Goal: Information Seeking & Learning: Learn about a topic

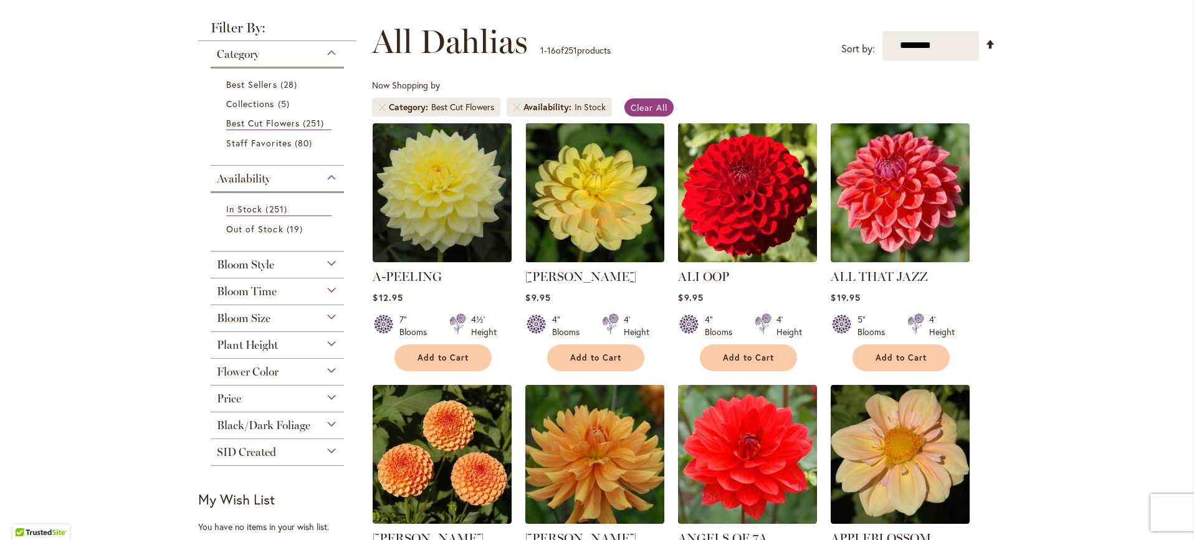
scroll to position [163, 0]
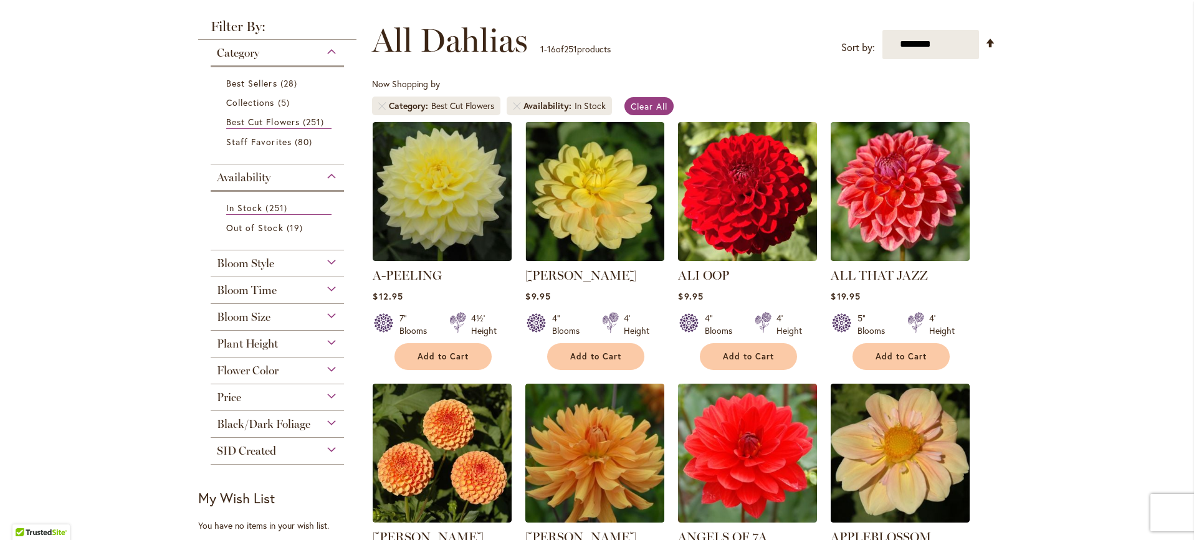
click at [327, 261] on div "Bloom Style" at bounding box center [277, 260] width 133 height 20
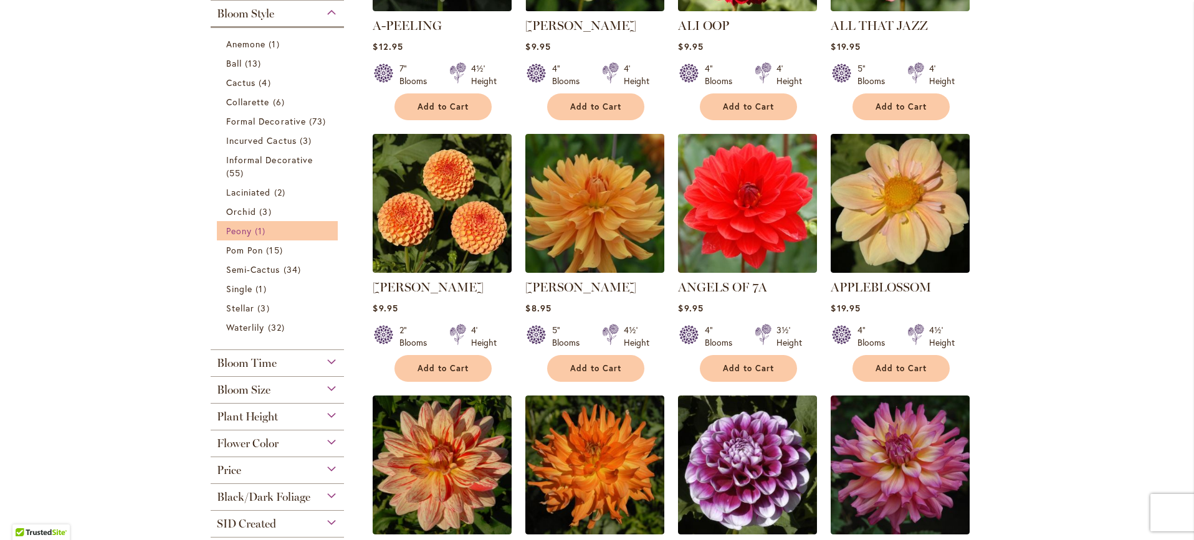
click at [244, 231] on span "Peony" at bounding box center [239, 231] width 26 height 12
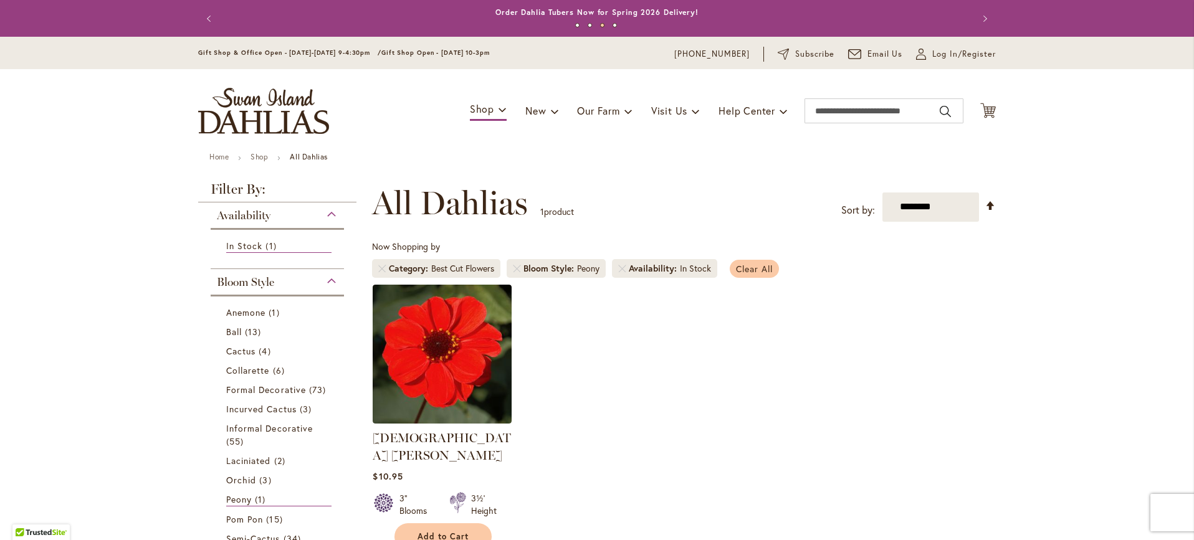
click at [752, 264] on span "Clear All" at bounding box center [754, 269] width 37 height 12
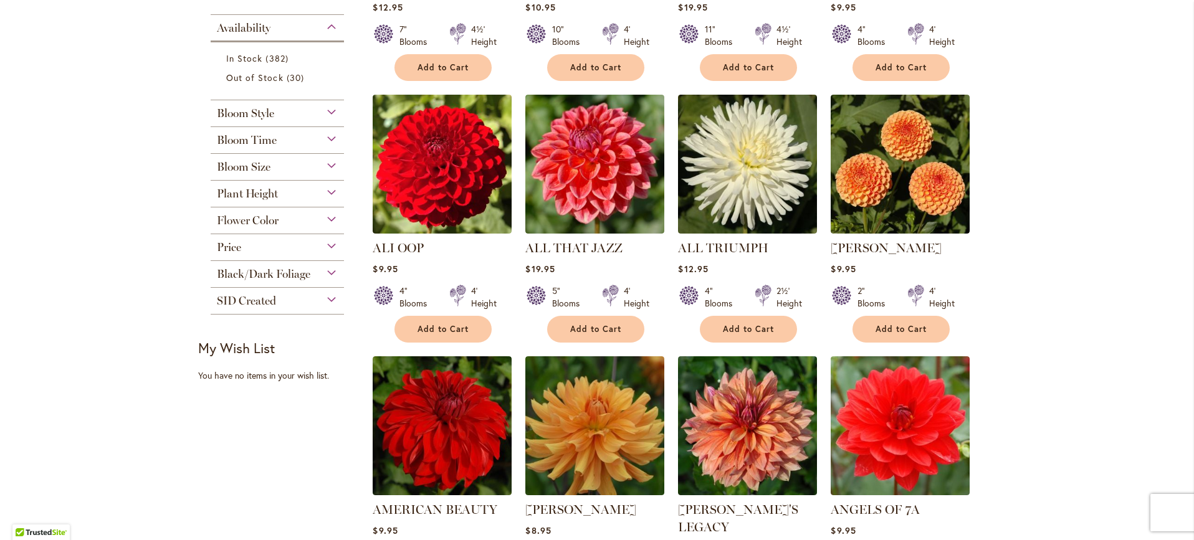
scroll to position [469, 0]
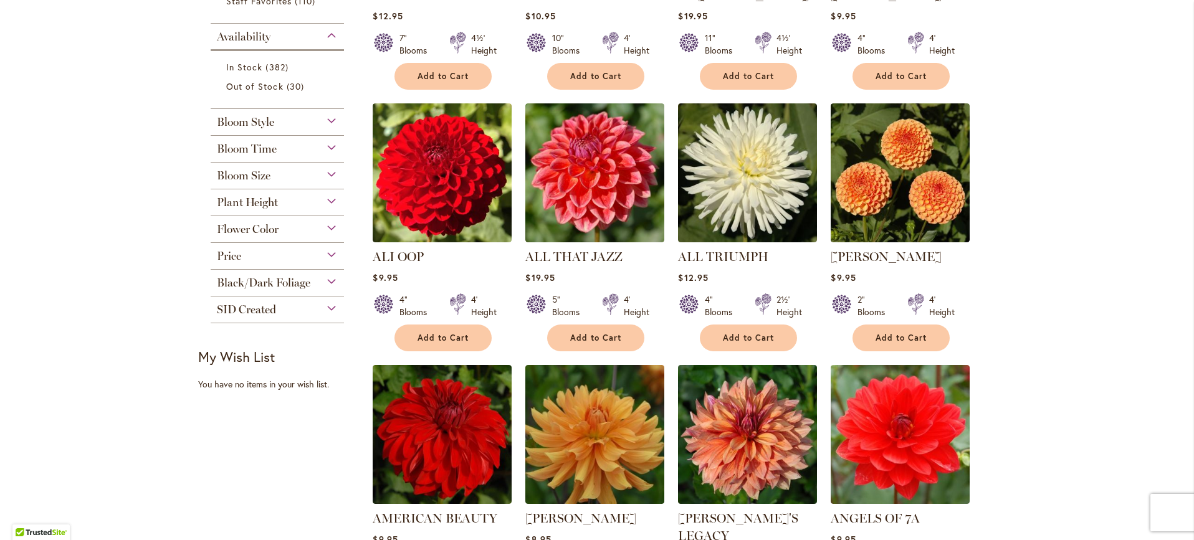
click at [323, 306] on div "SID Created" at bounding box center [277, 307] width 133 height 20
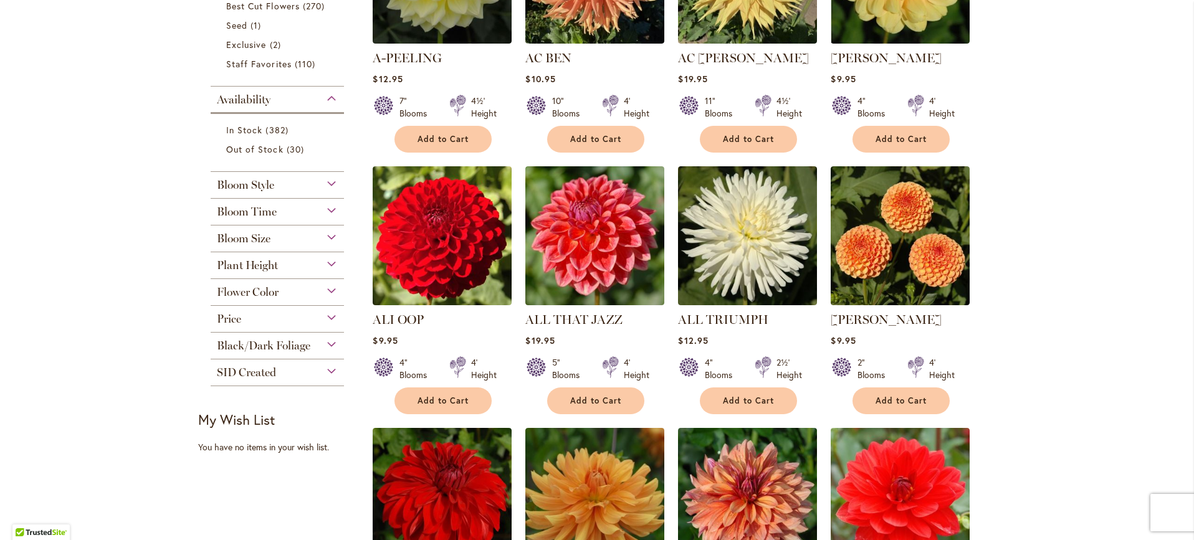
scroll to position [404, 0]
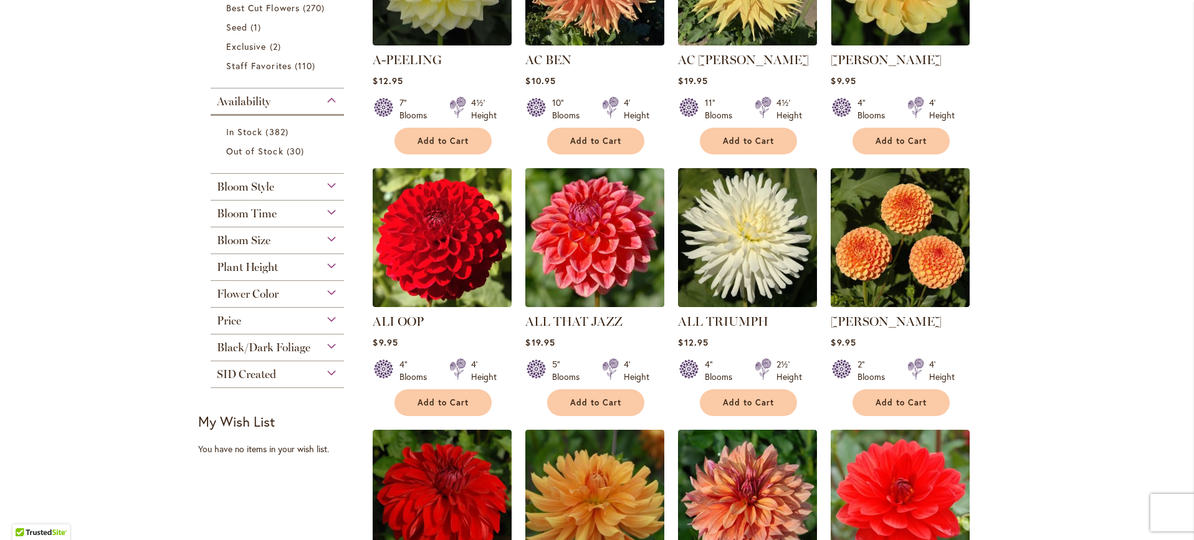
click at [309, 265] on div "Plant Height" at bounding box center [277, 264] width 133 height 20
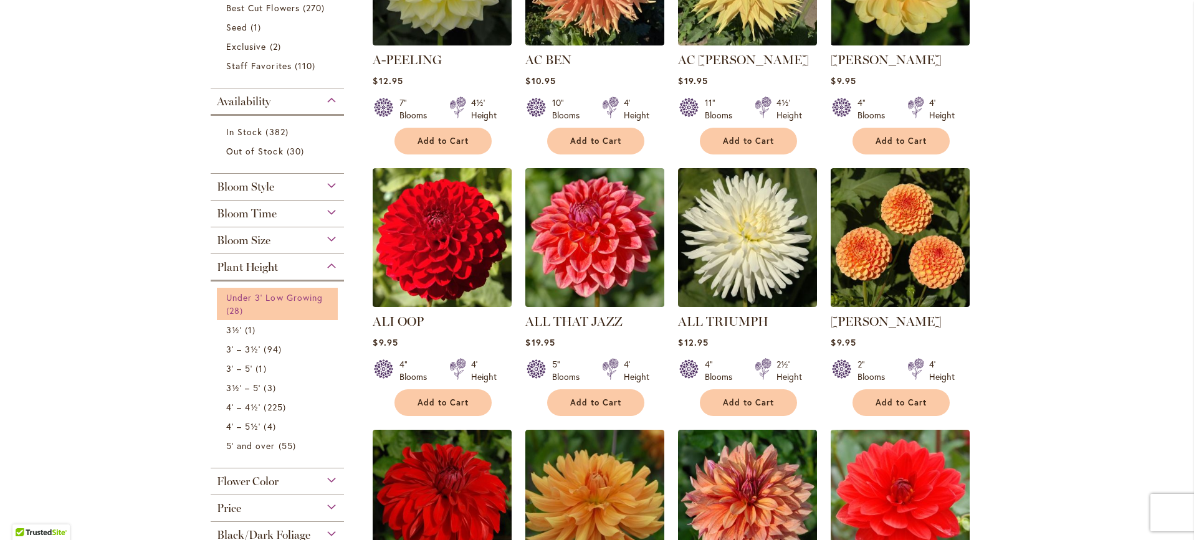
click at [300, 297] on span "Under 3' Low Growing" at bounding box center [274, 298] width 97 height 12
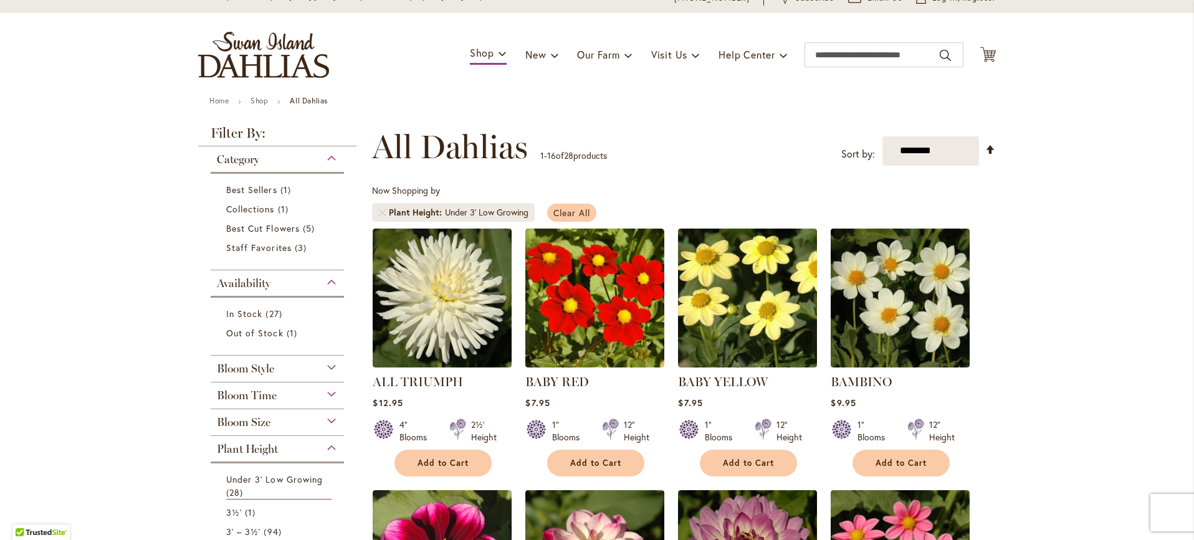
click at [571, 207] on span "Clear All" at bounding box center [571, 213] width 37 height 12
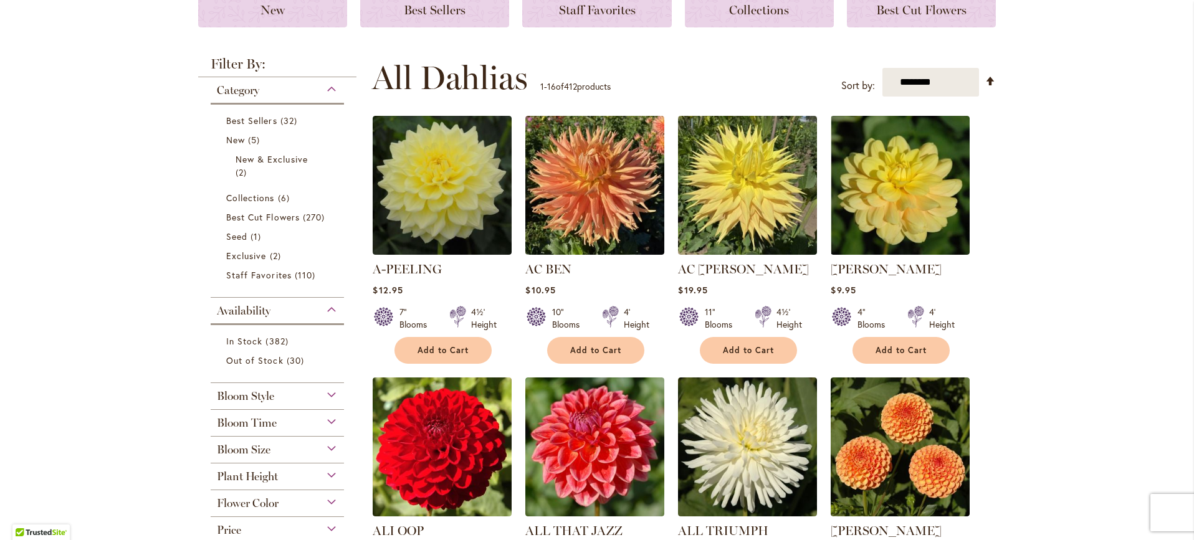
scroll to position [196, 0]
click at [326, 420] on div "Bloom Time" at bounding box center [277, 419] width 133 height 20
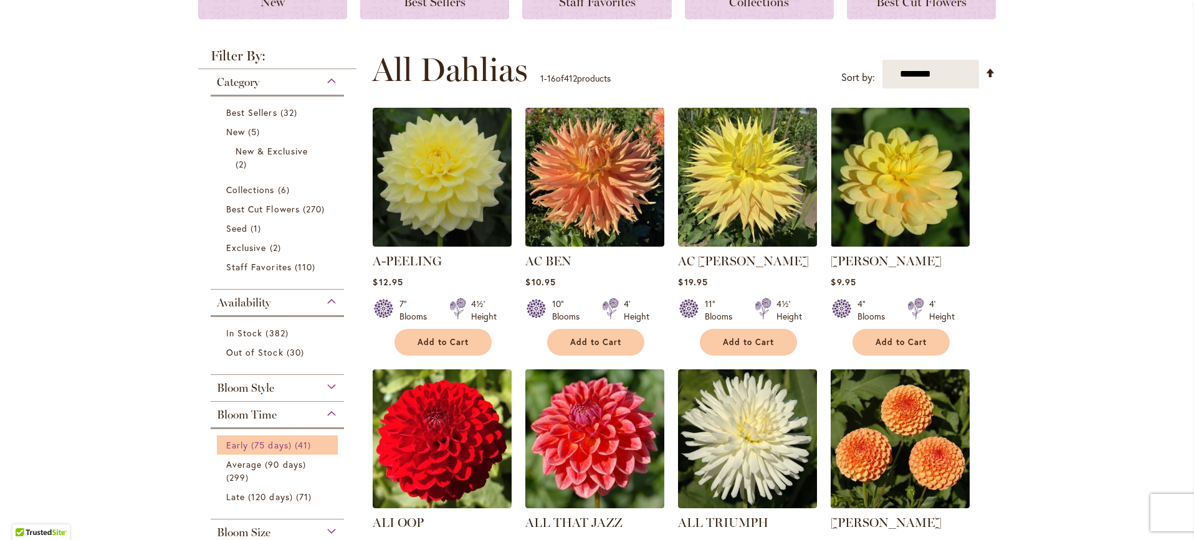
click at [263, 444] on span "Early (75 days)" at bounding box center [258, 445] width 65 height 12
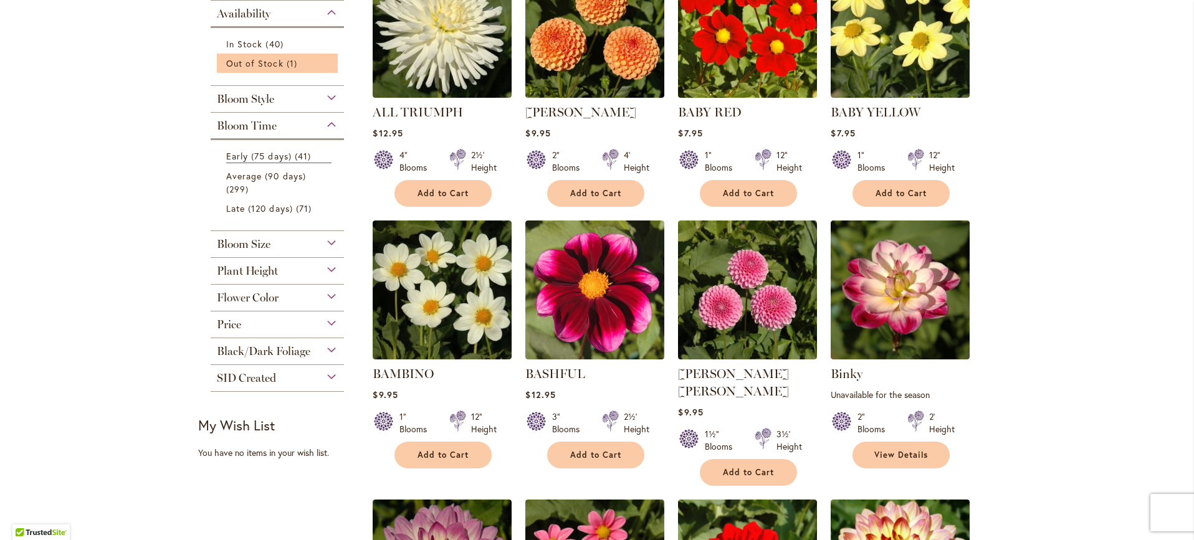
scroll to position [330, 0]
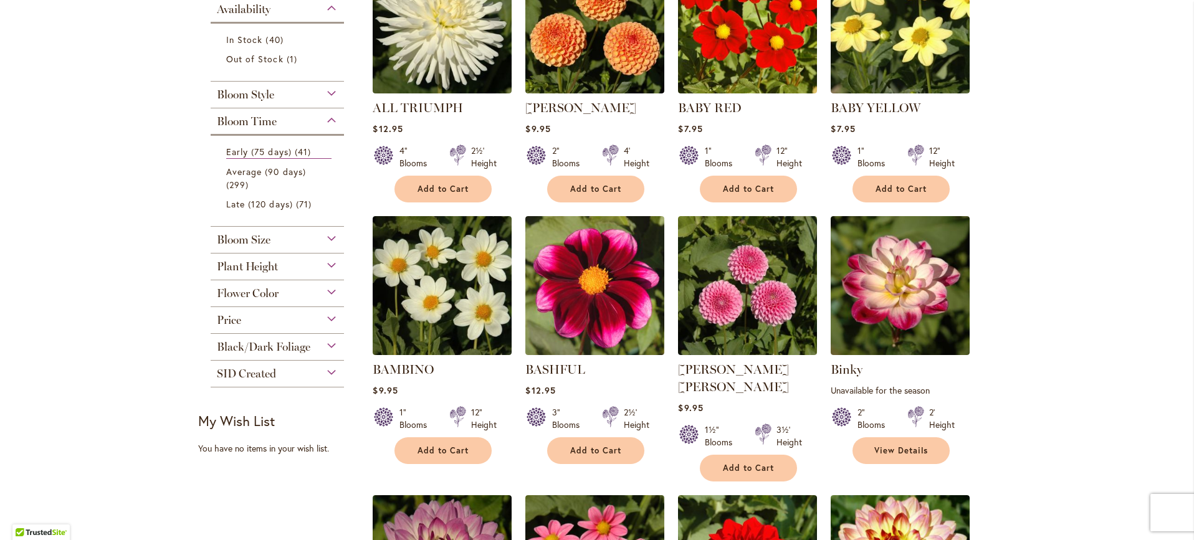
click at [324, 236] on div "Bloom Size" at bounding box center [277, 237] width 133 height 20
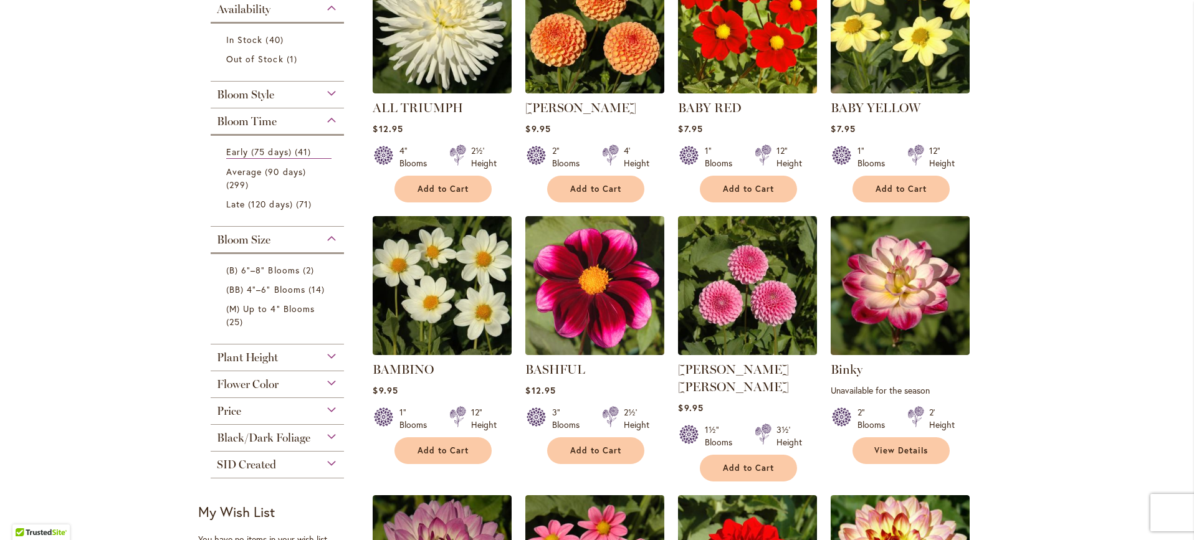
click at [324, 236] on div "Bloom Size" at bounding box center [277, 237] width 133 height 20
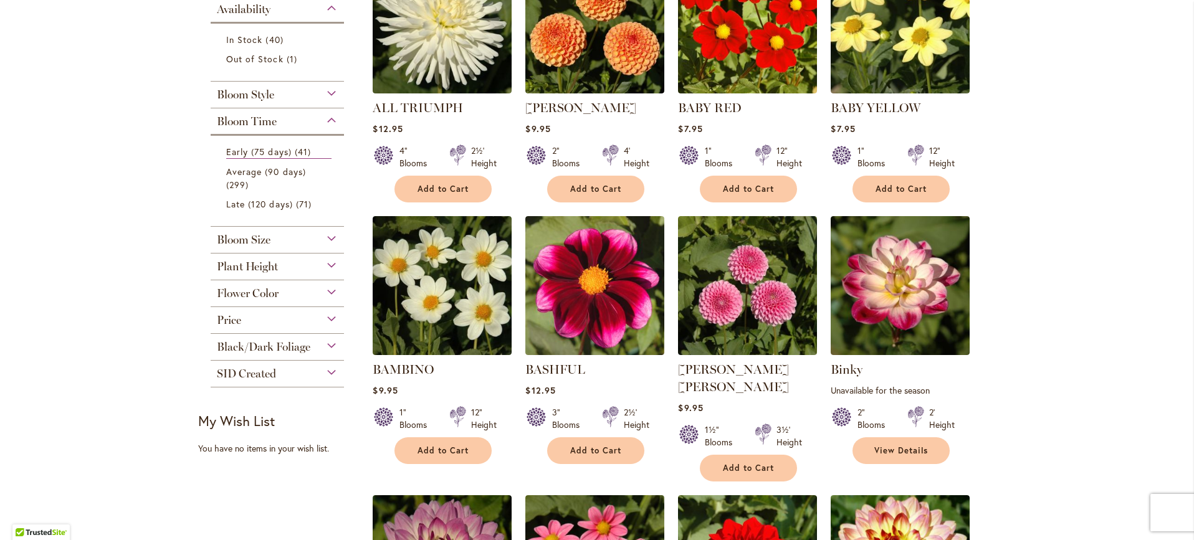
click at [328, 289] on div "Flower Color" at bounding box center [277, 290] width 133 height 20
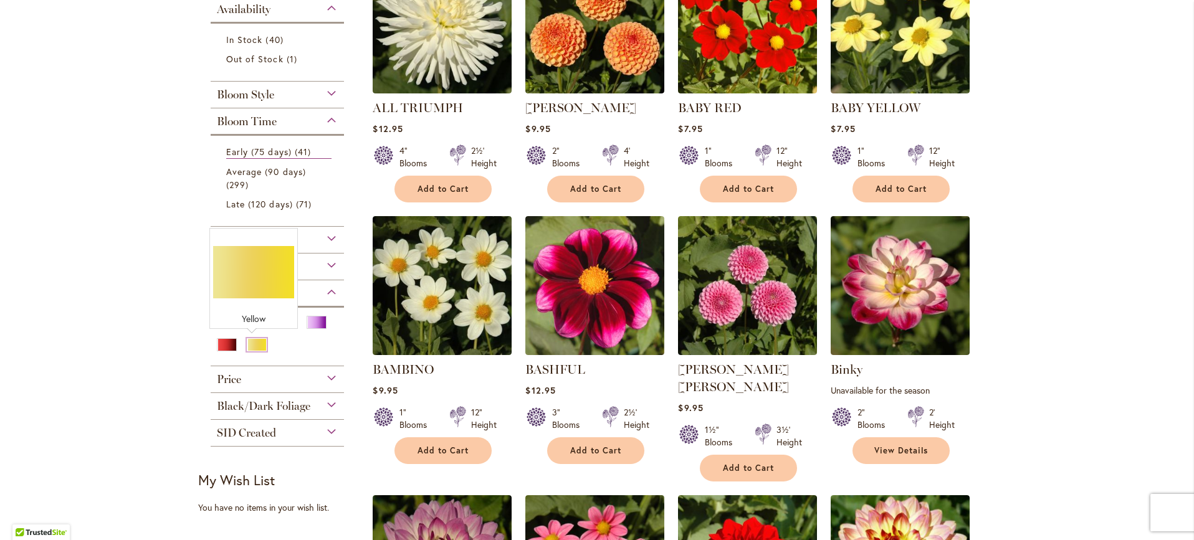
click at [254, 343] on div "Yellow" at bounding box center [257, 344] width 20 height 13
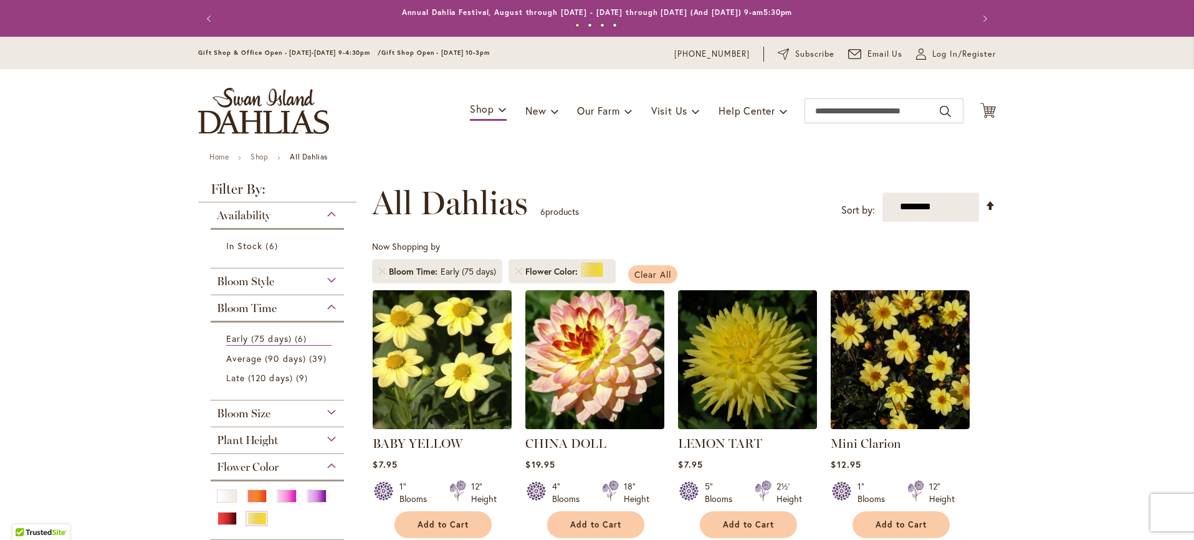
click at [640, 270] on span "Clear All" at bounding box center [652, 275] width 37 height 12
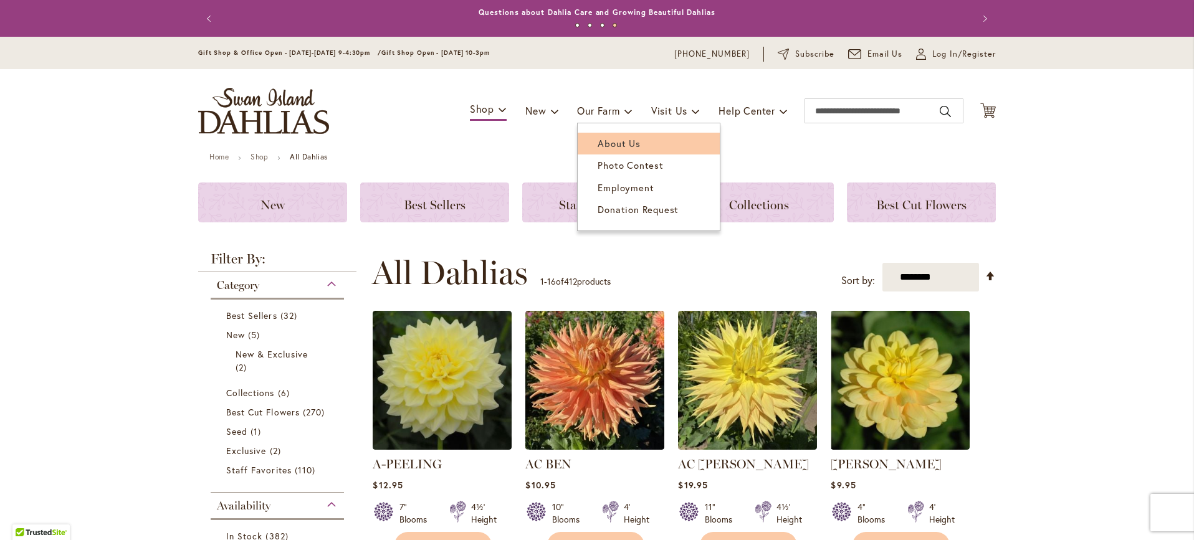
click at [601, 141] on span "About Us" at bounding box center [618, 143] width 42 height 12
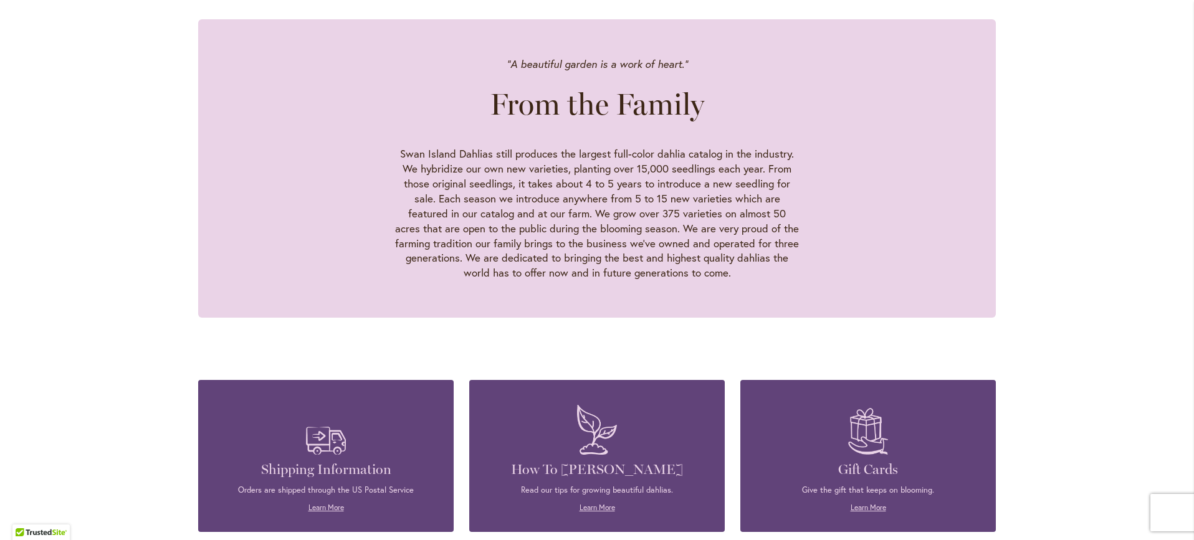
scroll to position [1119, 0]
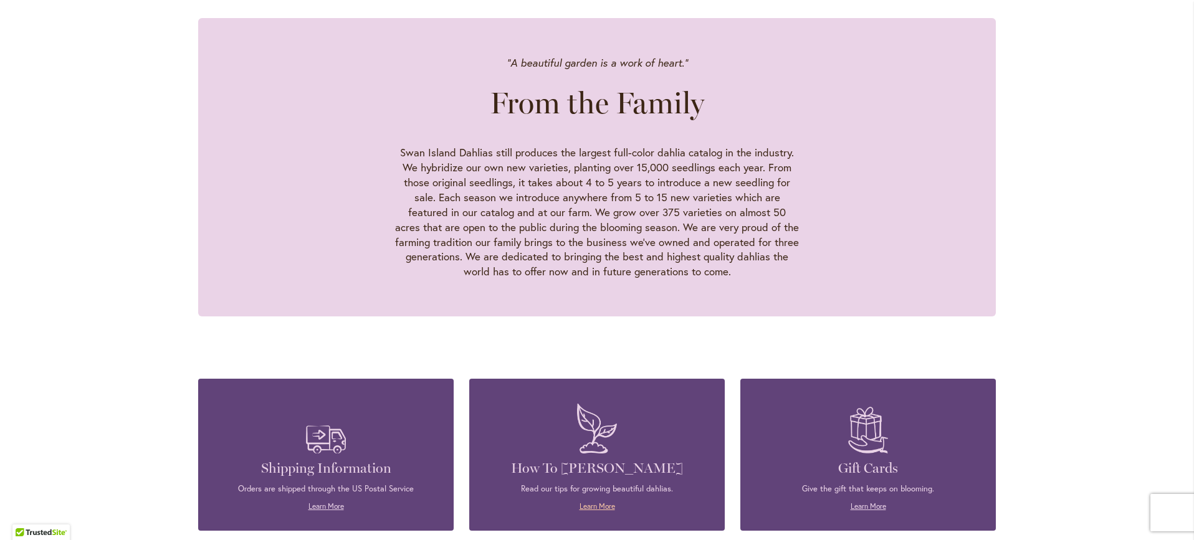
click at [590, 502] on link "Learn More" at bounding box center [597, 506] width 36 height 9
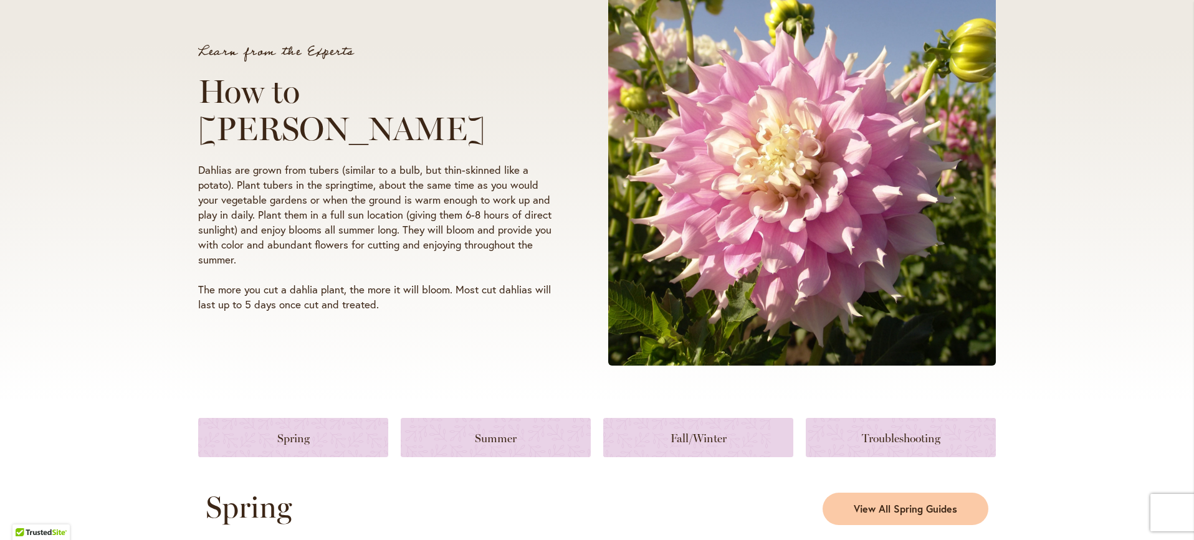
scroll to position [196, 0]
click at [349, 433] on link at bounding box center [293, 438] width 190 height 39
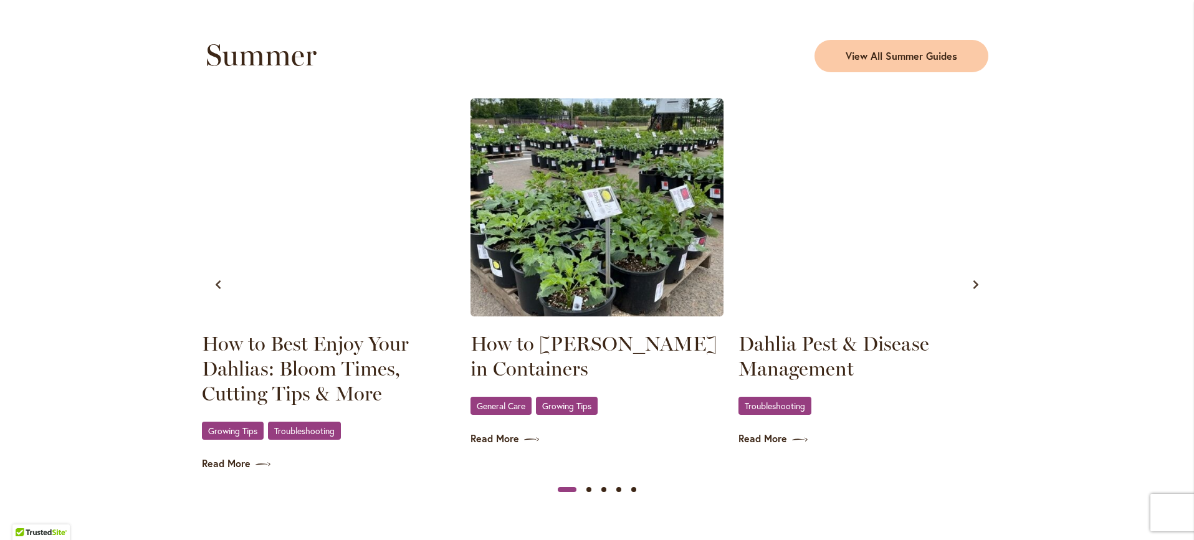
scroll to position [1156, 0]
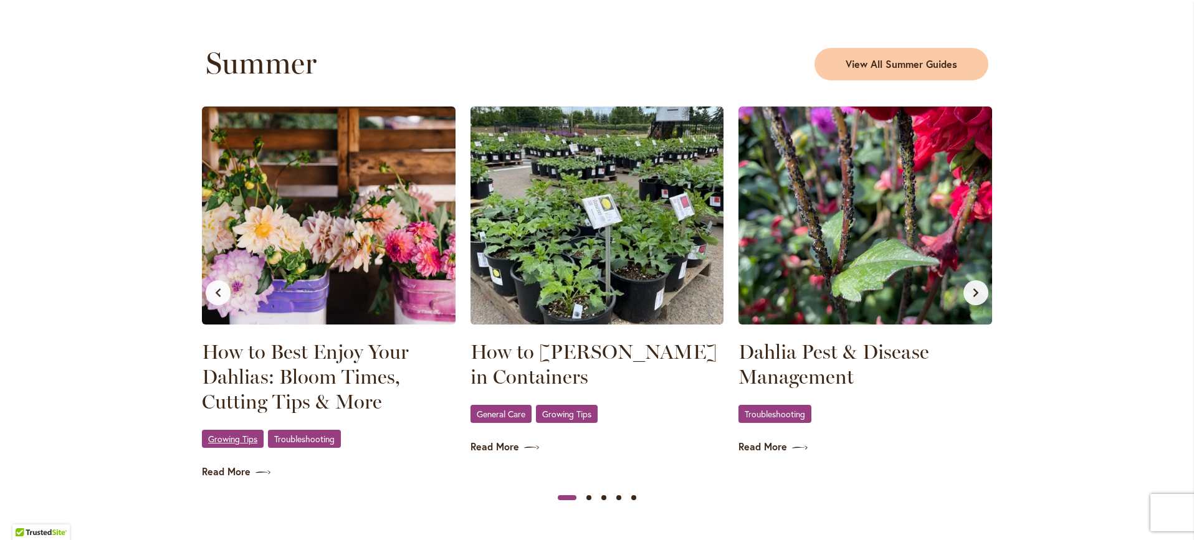
click at [229, 429] on div "Growing Tips , Troubleshooting" at bounding box center [329, 439] width 254 height 21
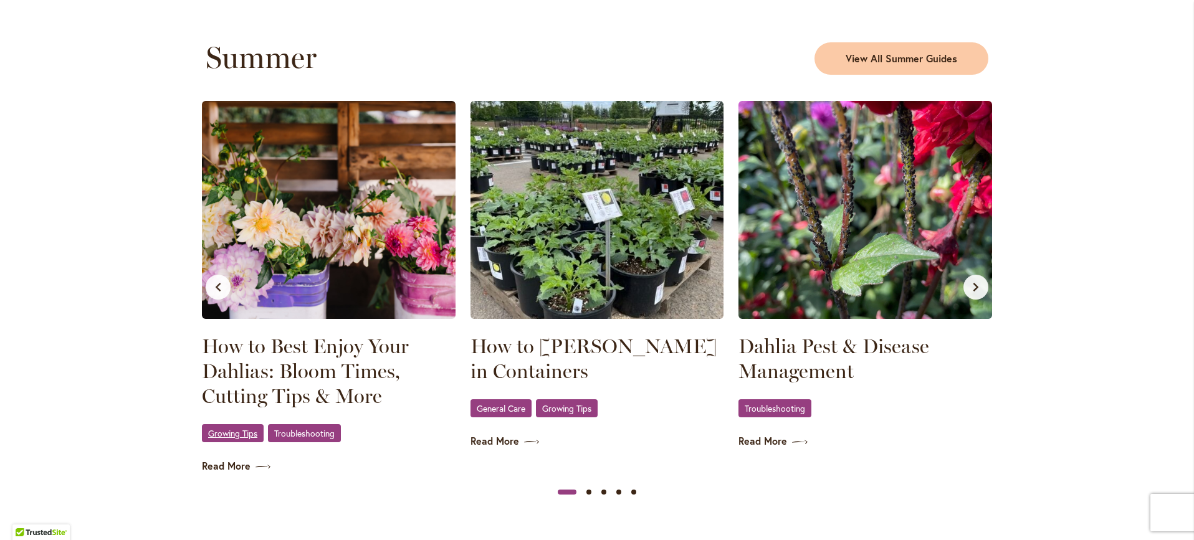
click at [229, 429] on span "Growing Tips" at bounding box center [232, 433] width 49 height 8
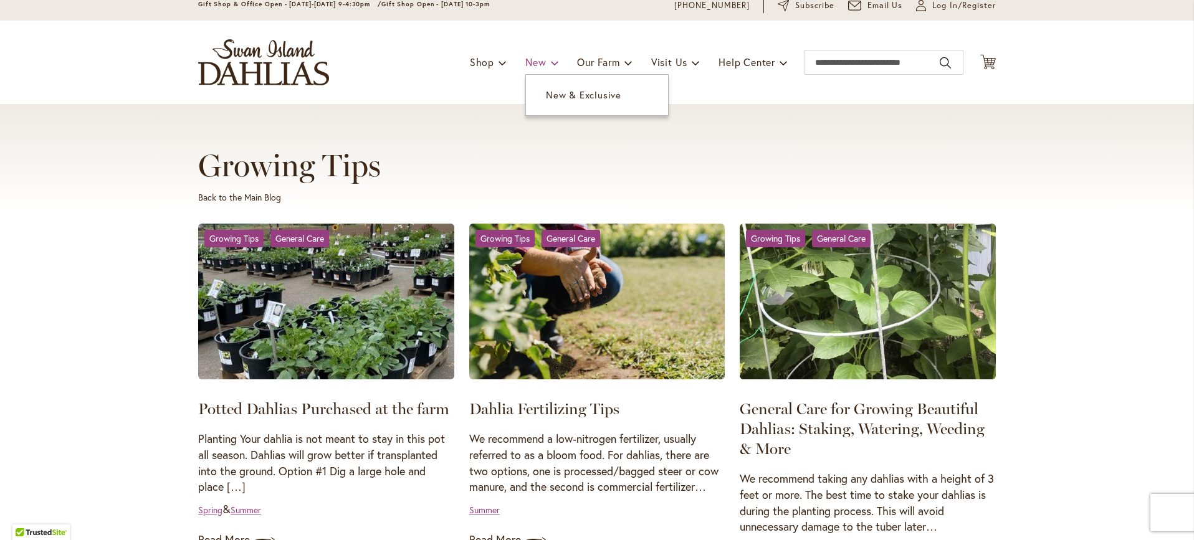
scroll to position [51, 0]
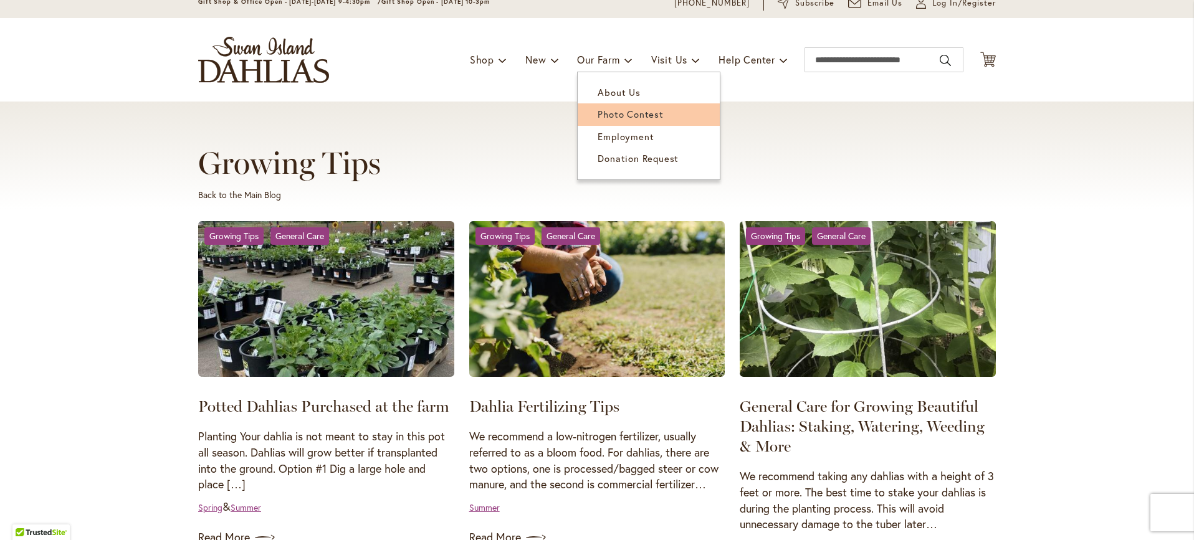
click at [615, 112] on span "Photo Contest" at bounding box center [629, 114] width 65 height 12
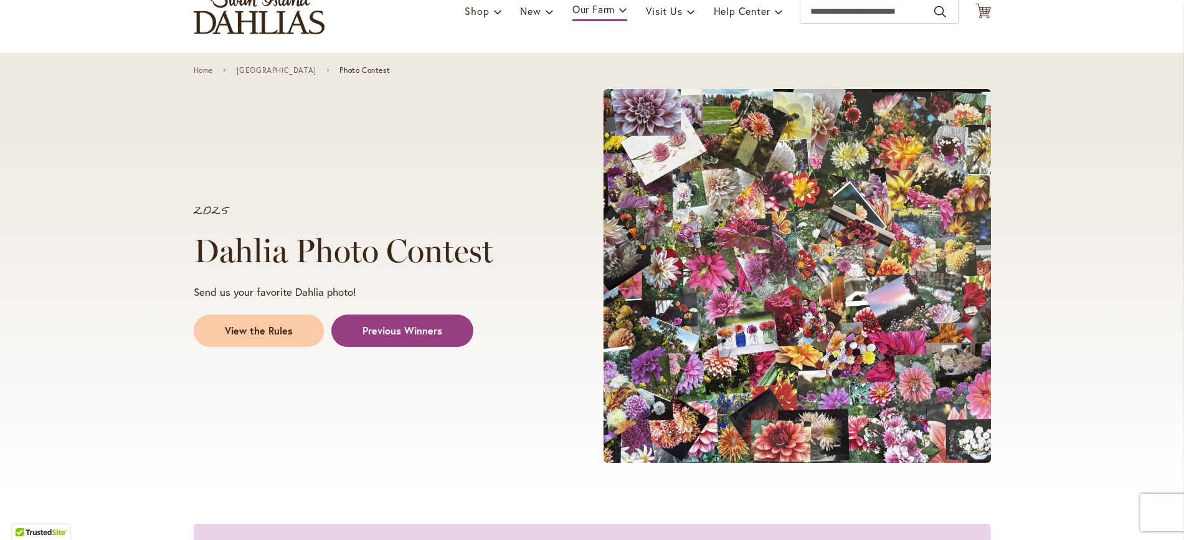
scroll to position [98, 1]
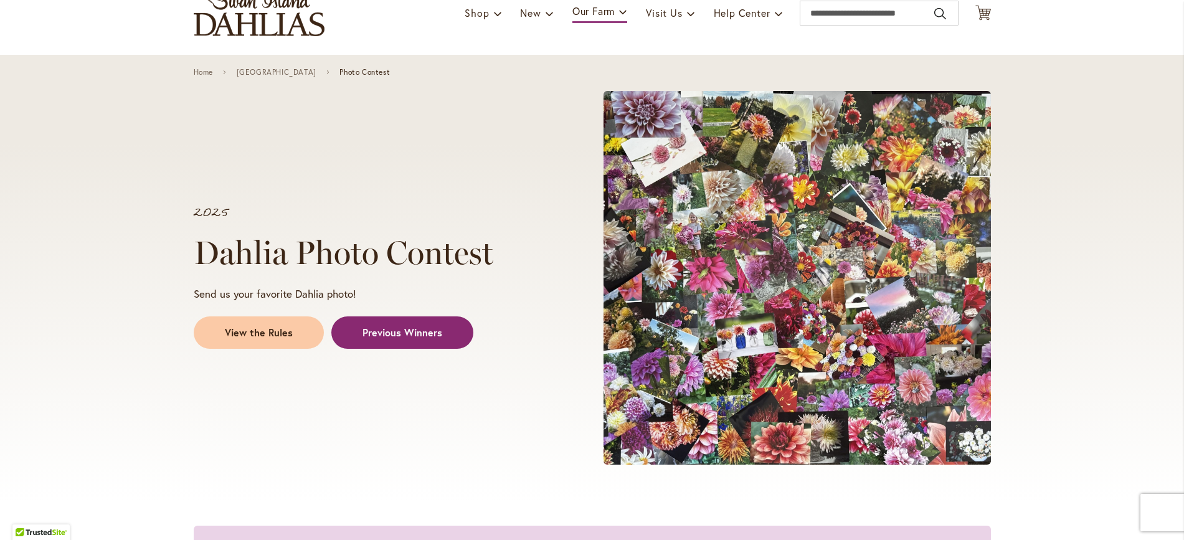
click at [389, 333] on span "Previous Winners" at bounding box center [403, 333] width 80 height 14
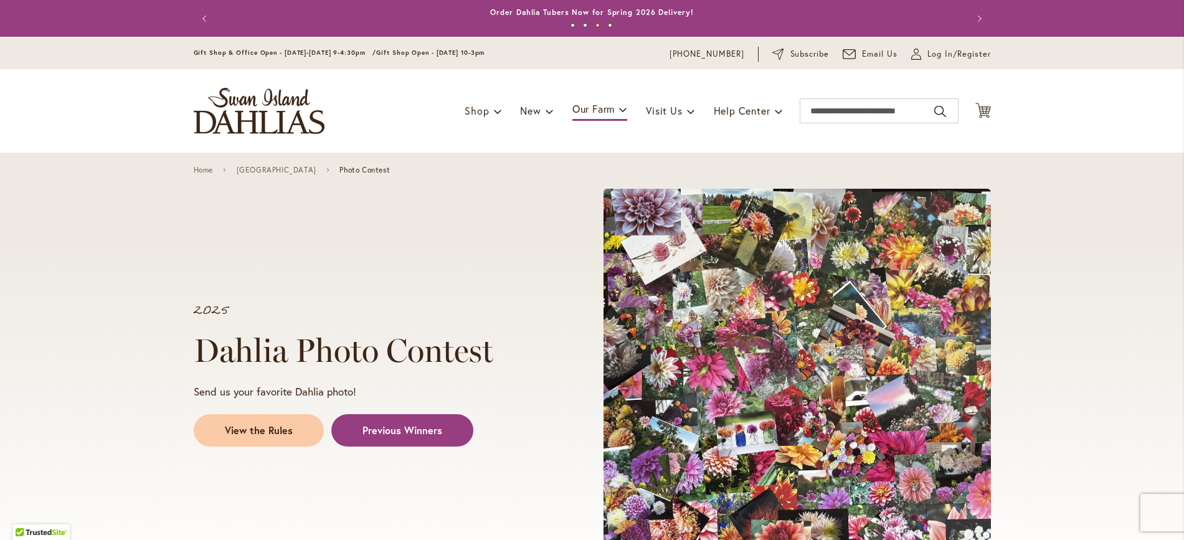
scroll to position [0, 1]
